Goal: Task Accomplishment & Management: Use online tool/utility

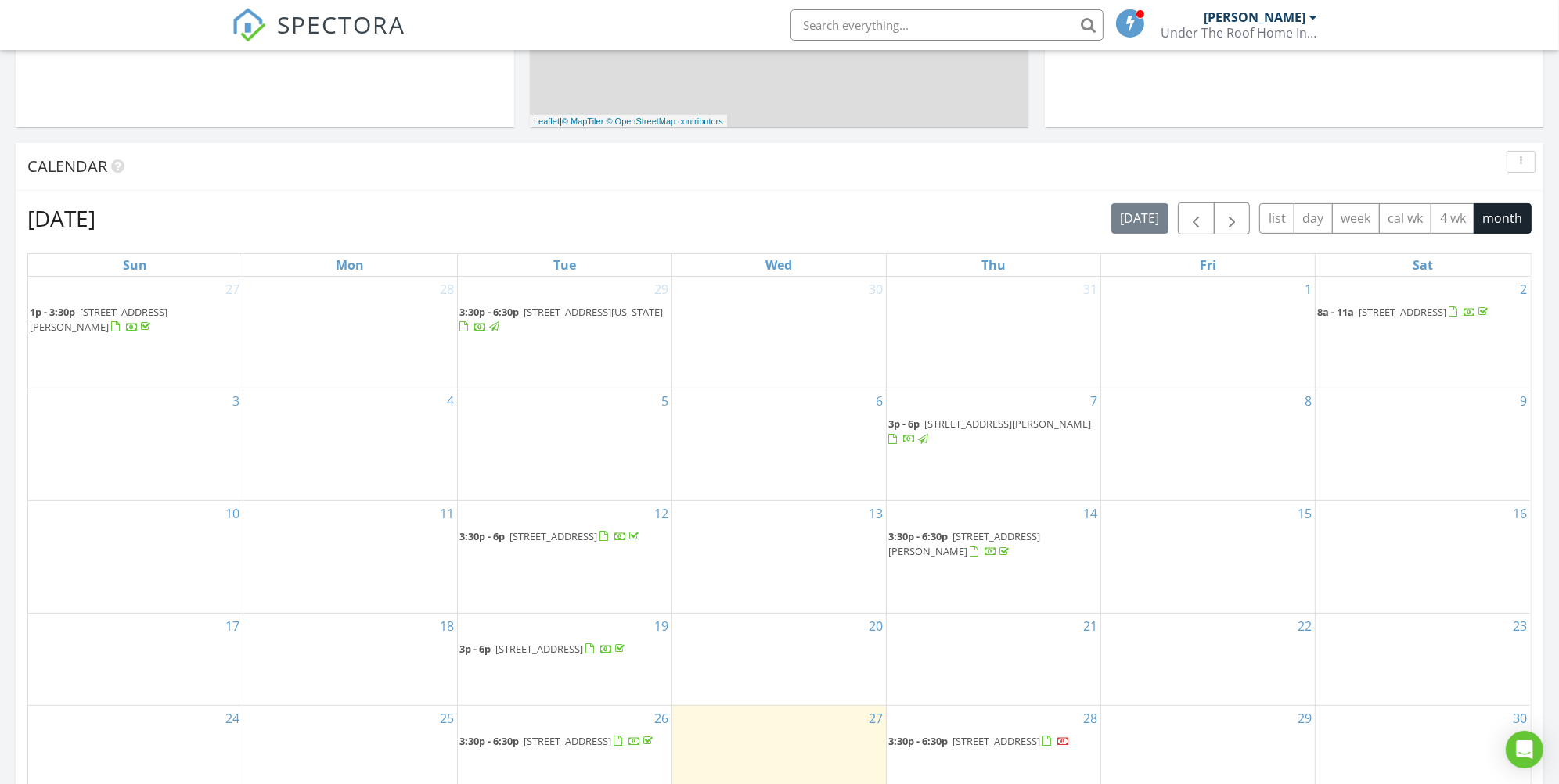
scroll to position [565, 0]
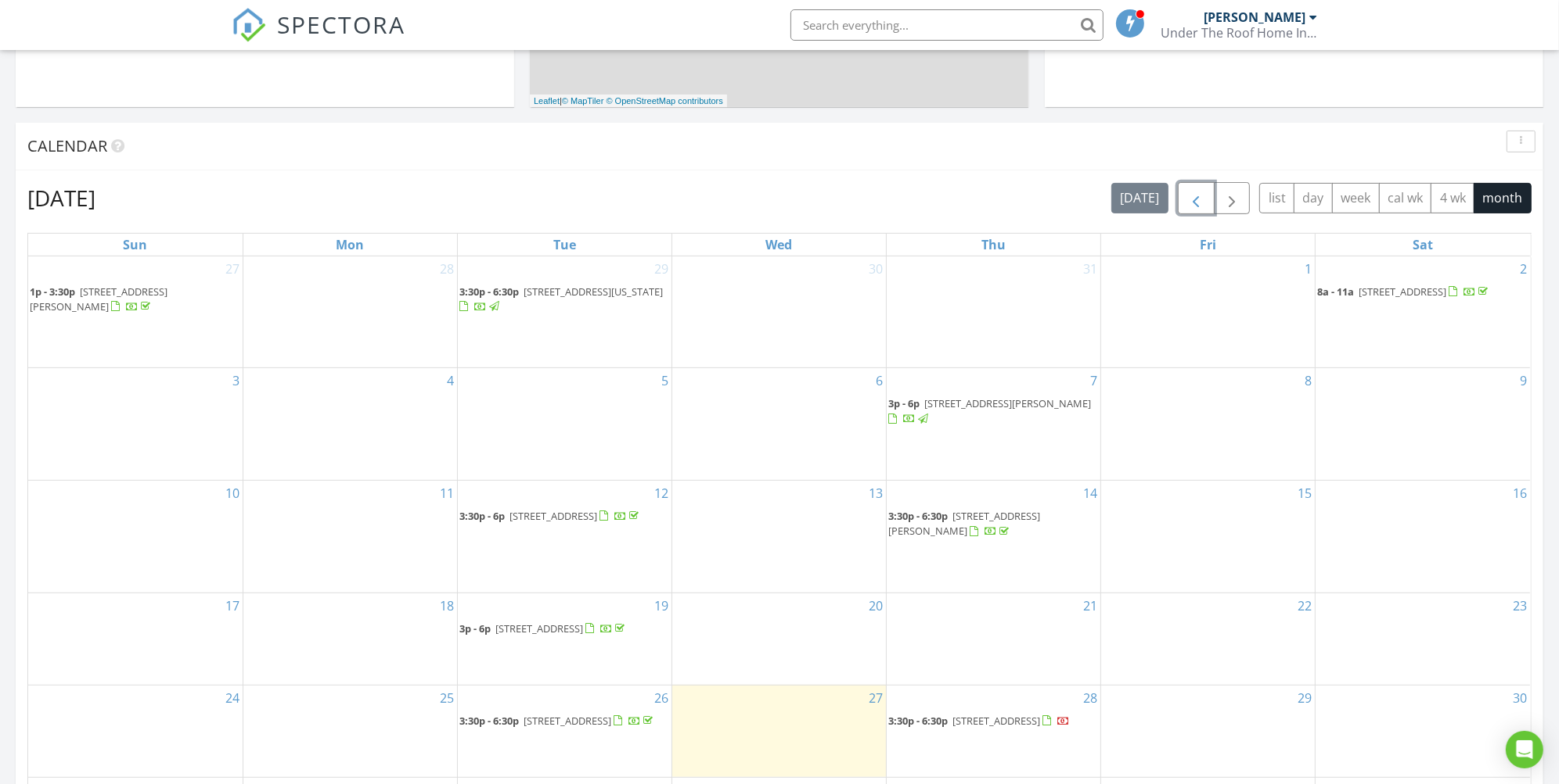
click at [1199, 198] on span "button" at bounding box center [1195, 198] width 18 height 18
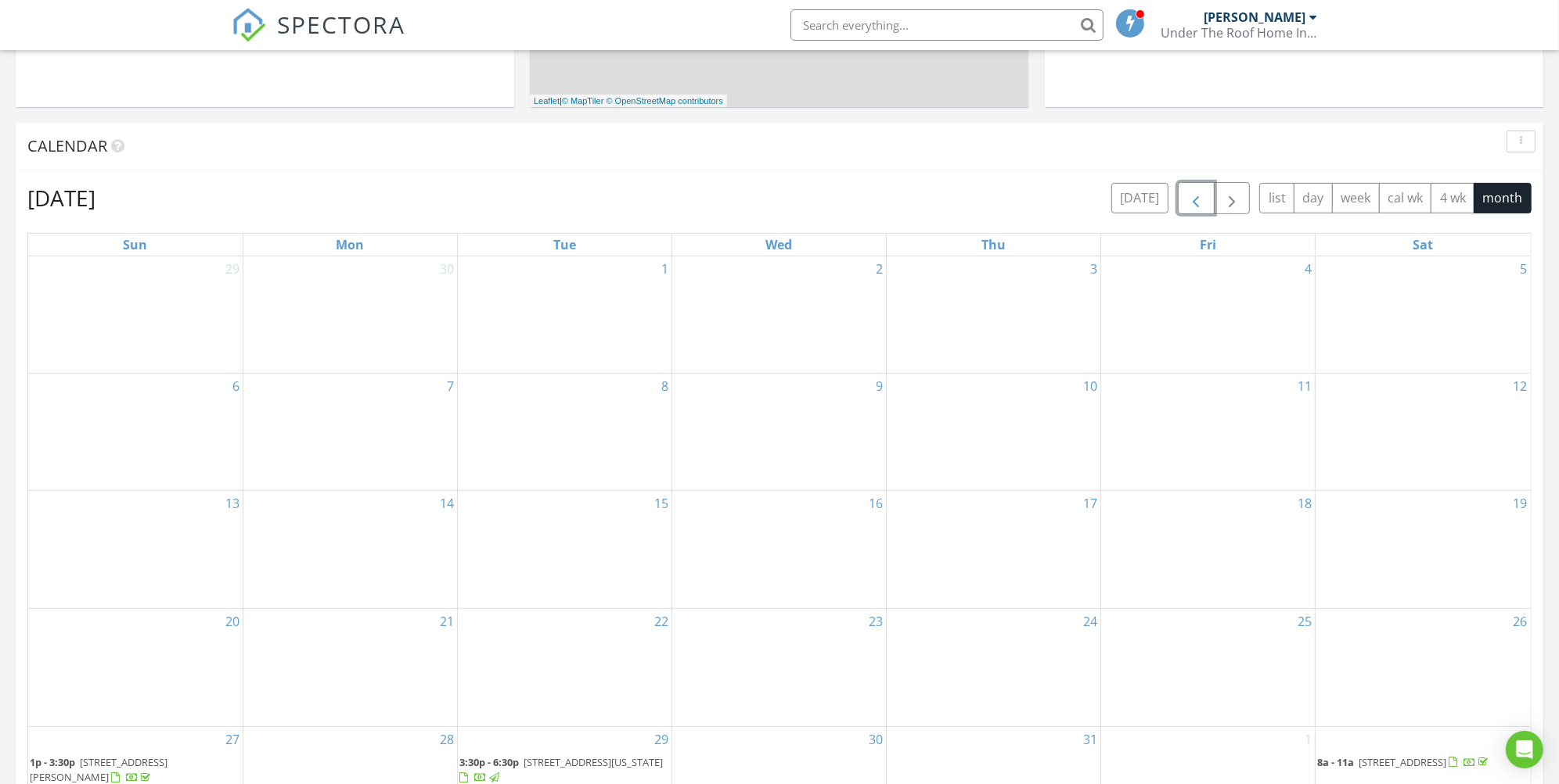
click at [1199, 198] on span "button" at bounding box center [1195, 198] width 18 height 18
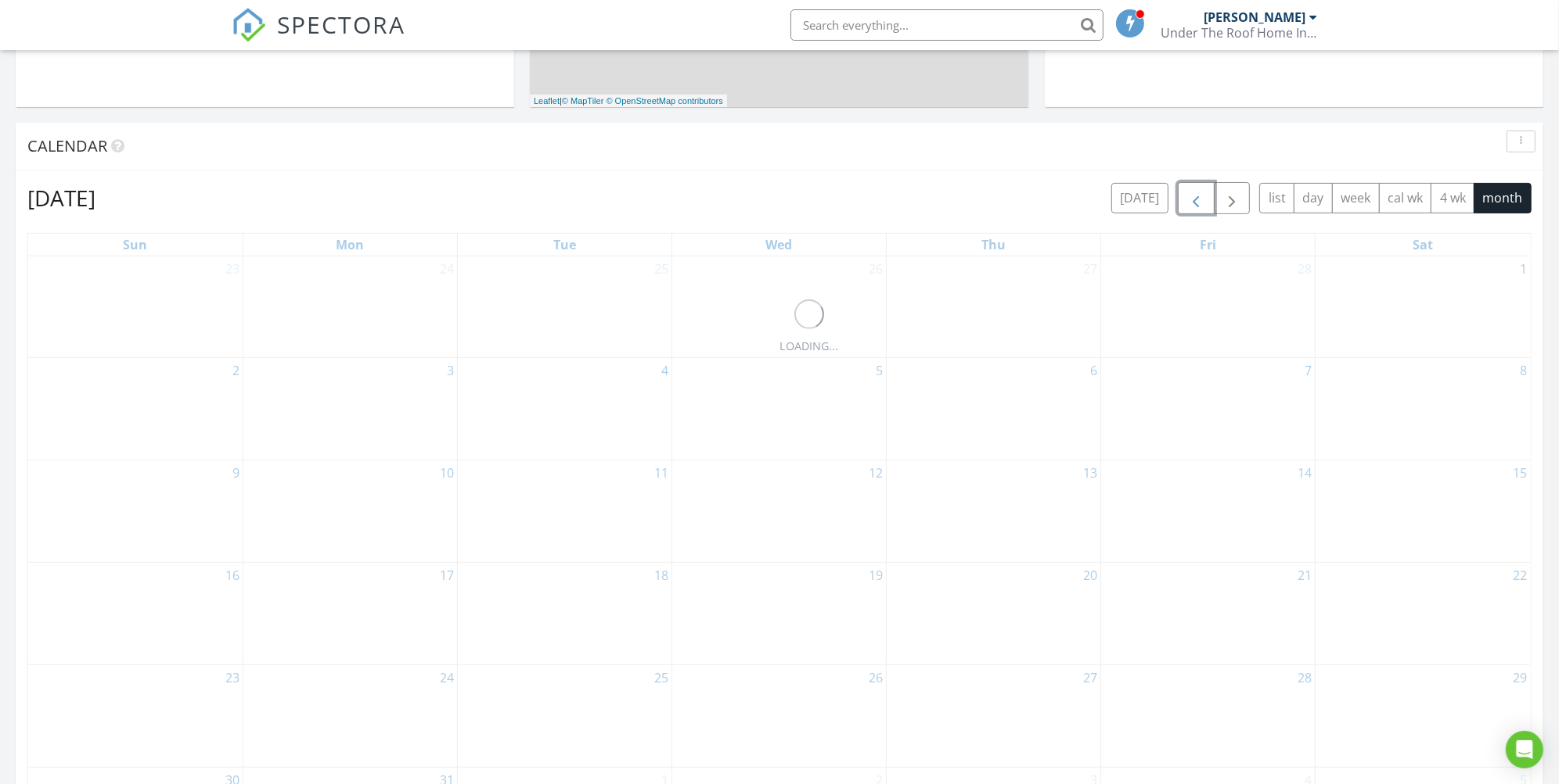
click at [1199, 198] on span "button" at bounding box center [1195, 198] width 18 height 18
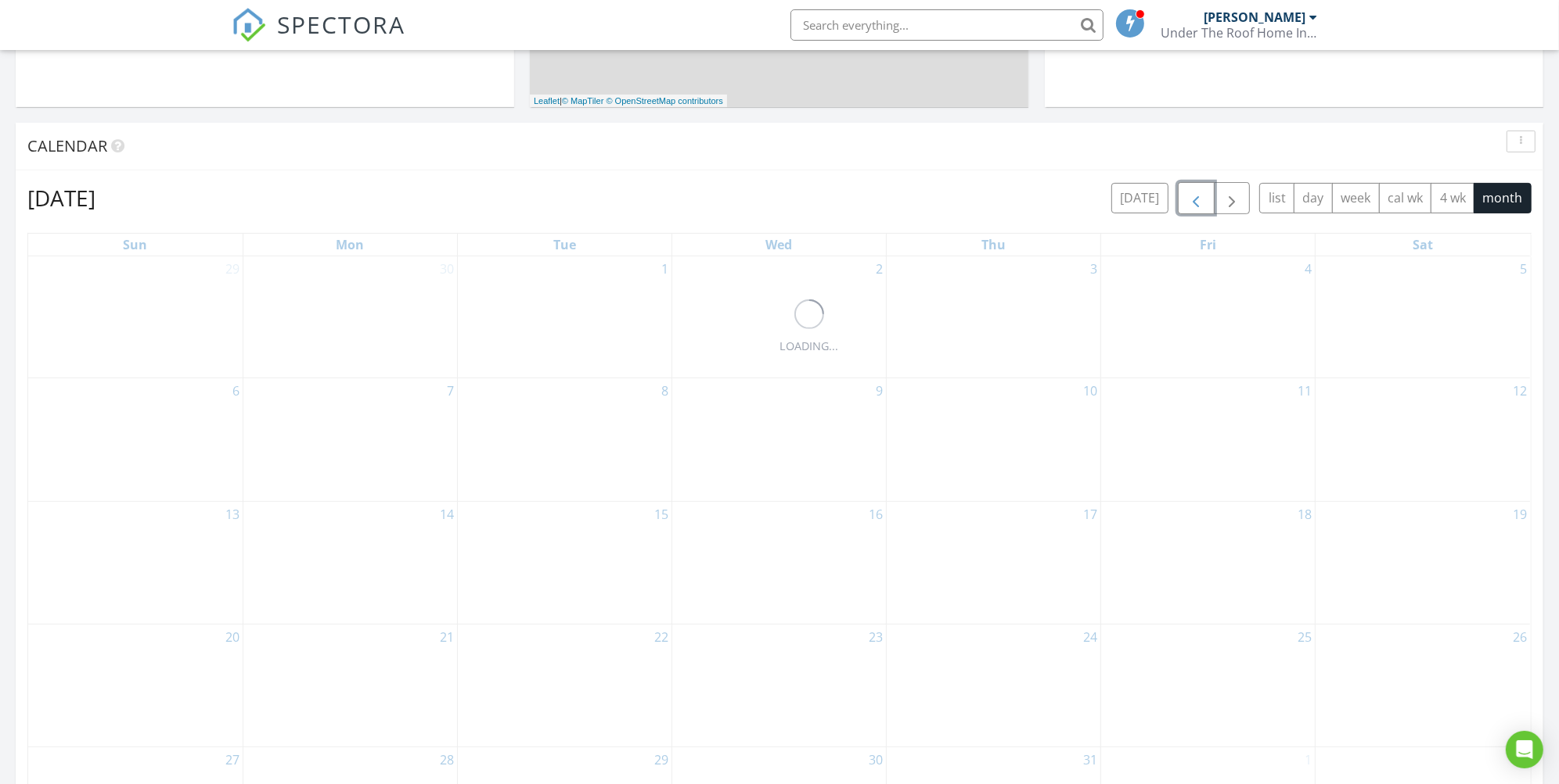
click at [1199, 198] on span "button" at bounding box center [1195, 198] width 18 height 18
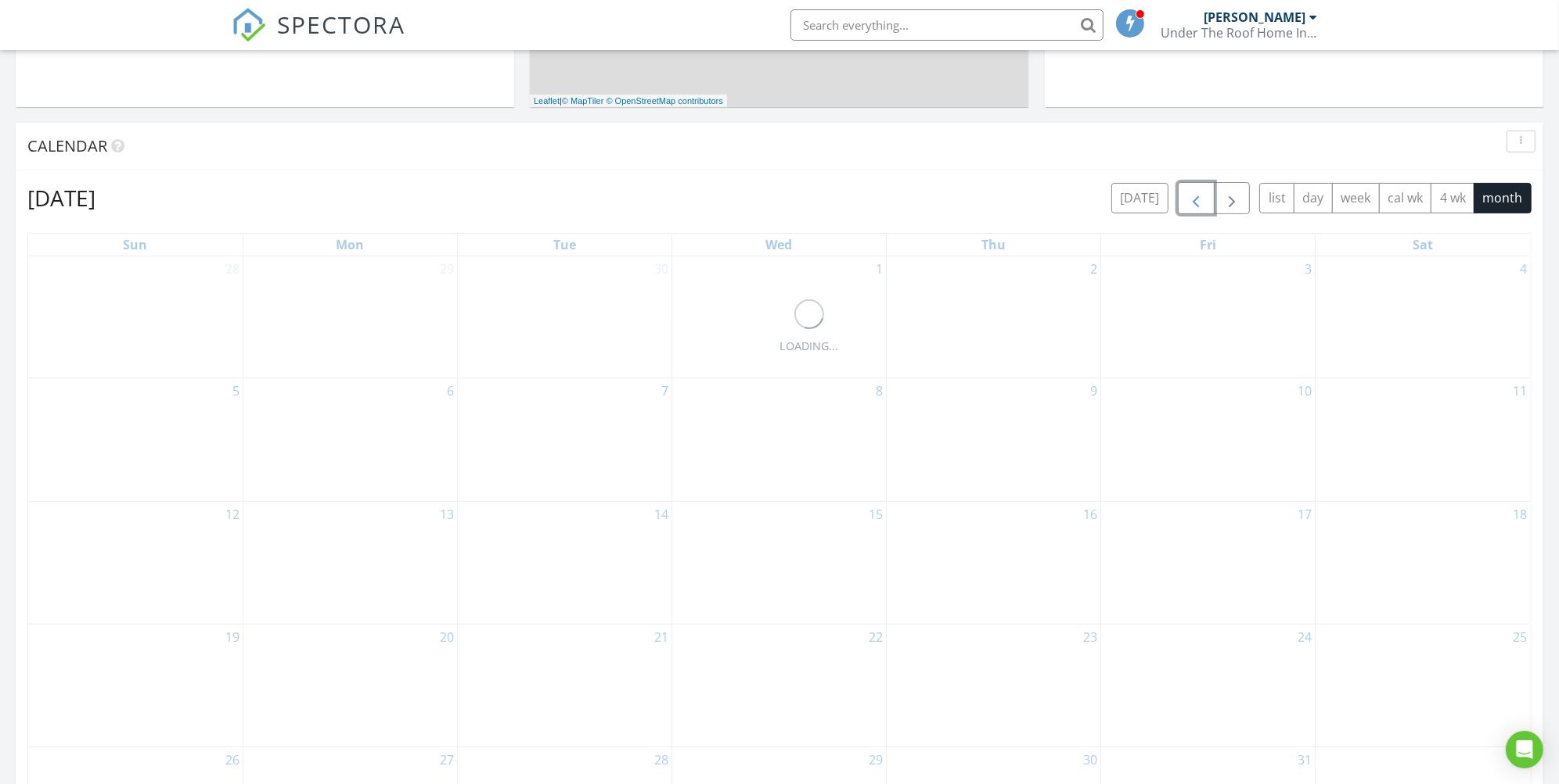
click at [1199, 198] on span "button" at bounding box center [1195, 198] width 18 height 18
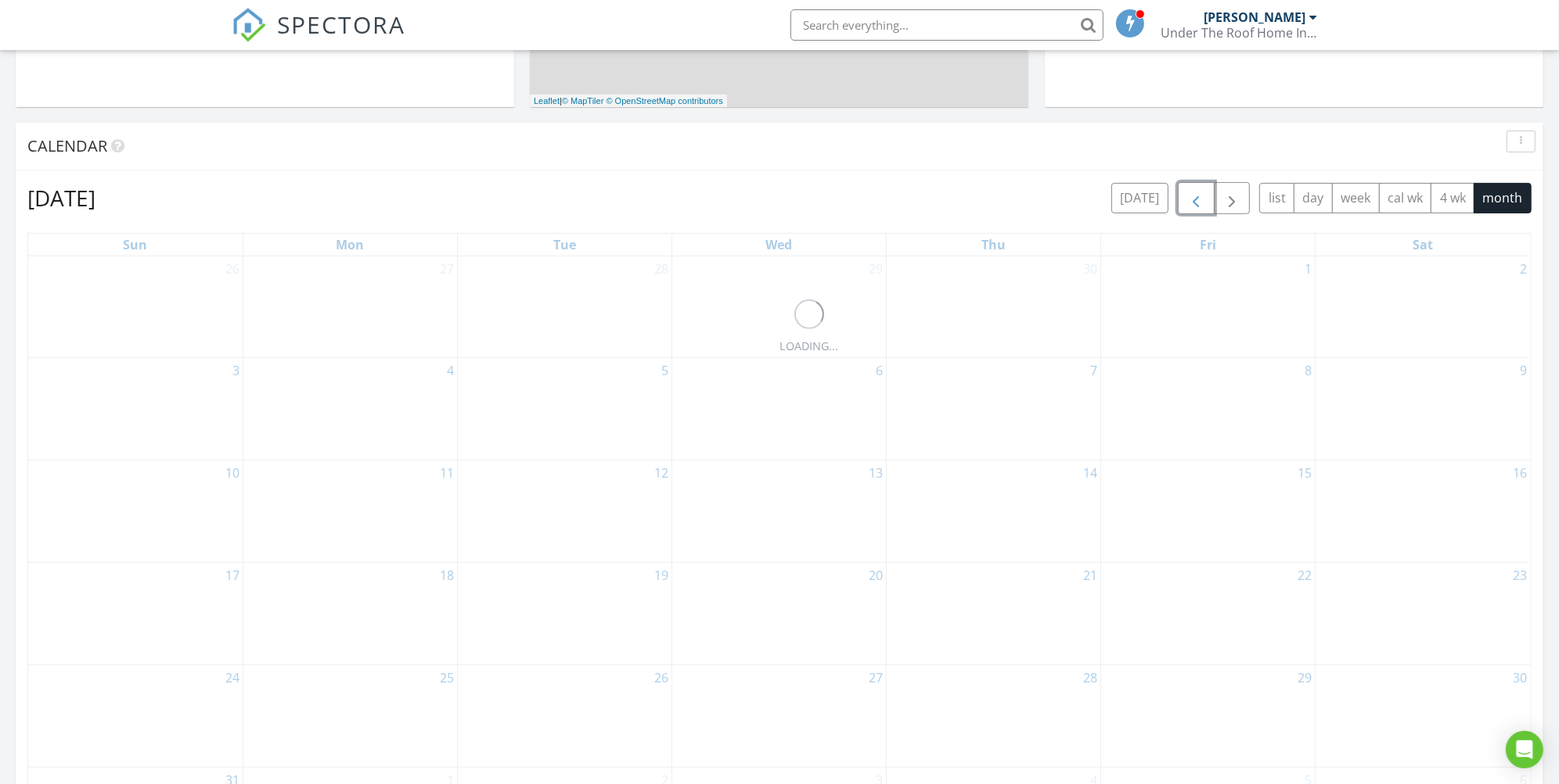
click at [1199, 198] on span "button" at bounding box center [1195, 198] width 18 height 18
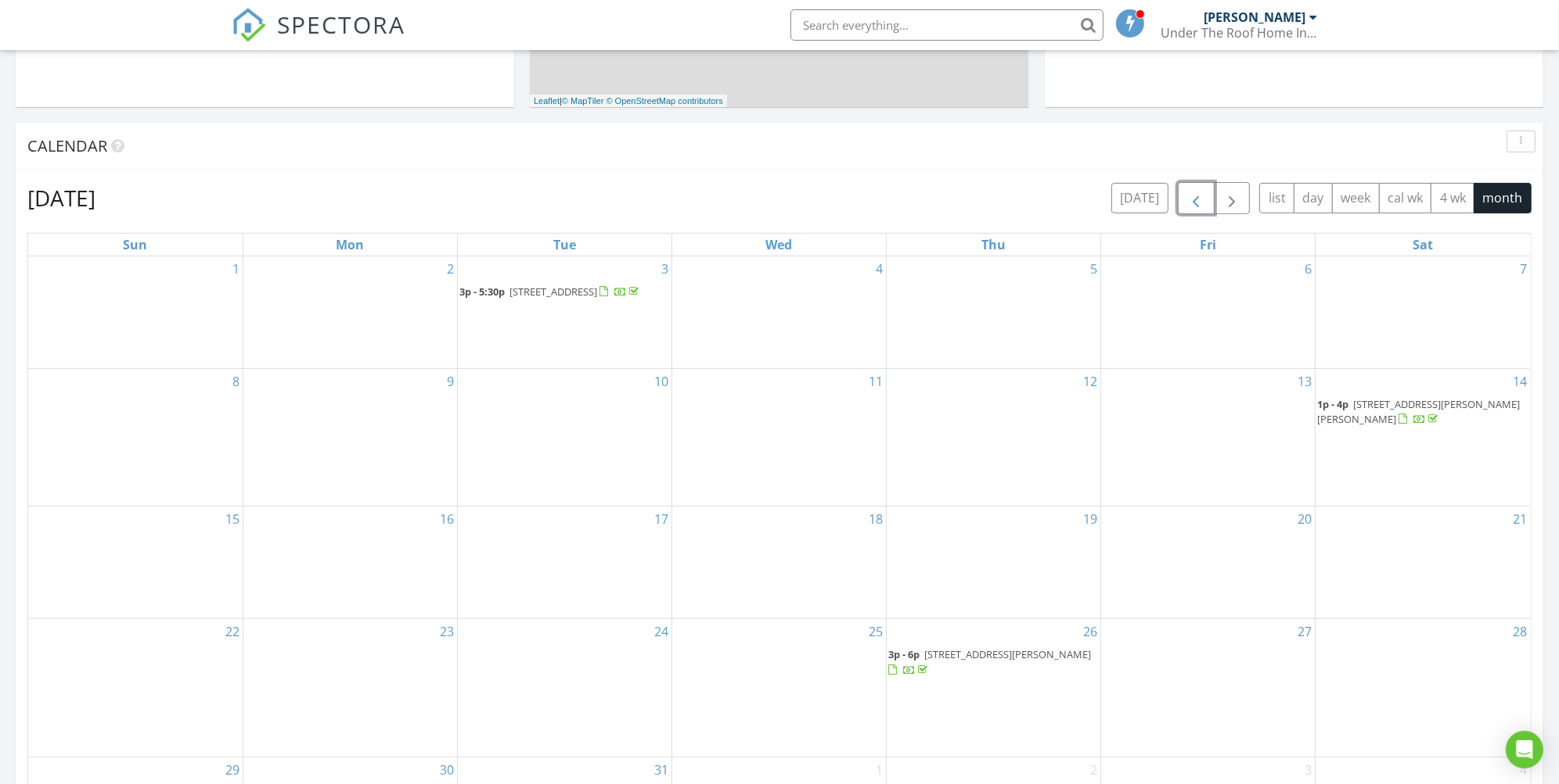
click at [592, 291] on span "[STREET_ADDRESS]" at bounding box center [553, 291] width 88 height 14
